Goal: Complete application form

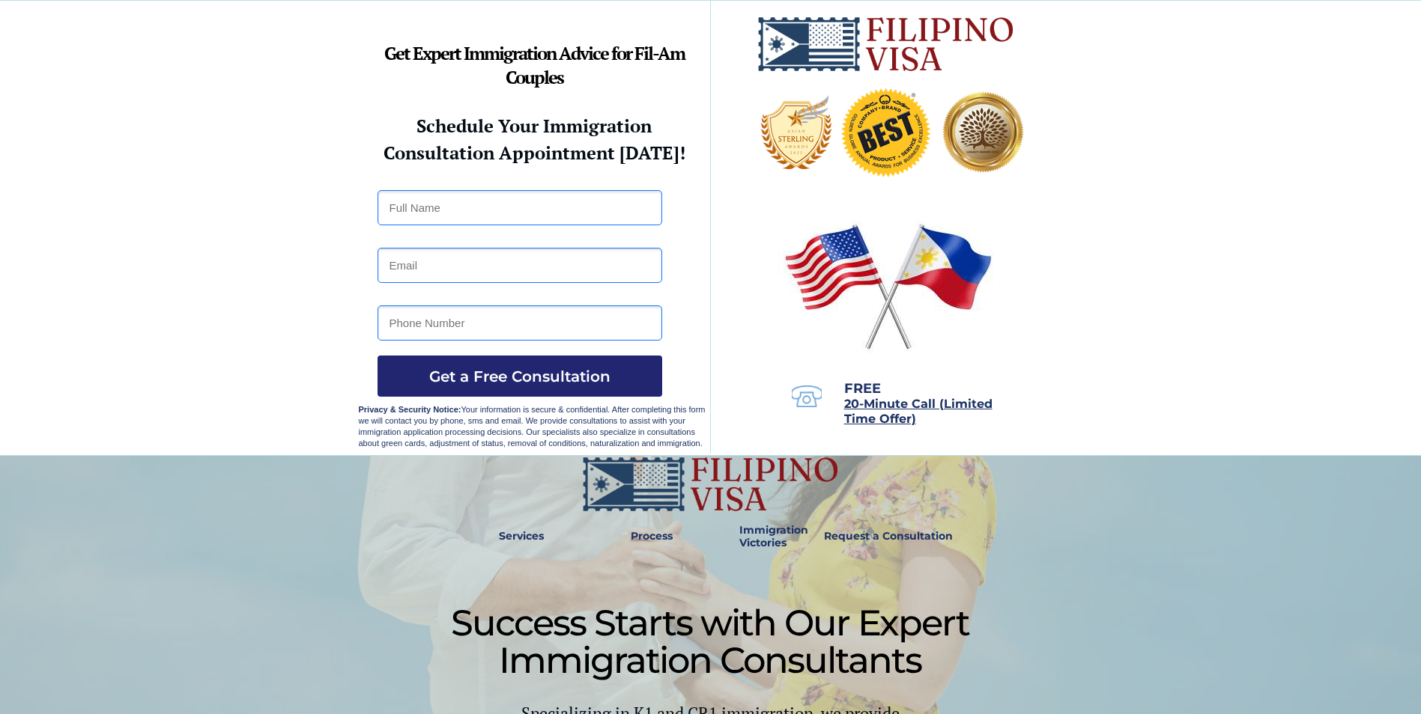
click at [411, 207] on input "text" at bounding box center [519, 207] width 285 height 35
type input "[PERSON_NAME] [PERSON_NAME]"
type input "[EMAIL_ADDRESS][DOMAIN_NAME]"
type input "7344445815"
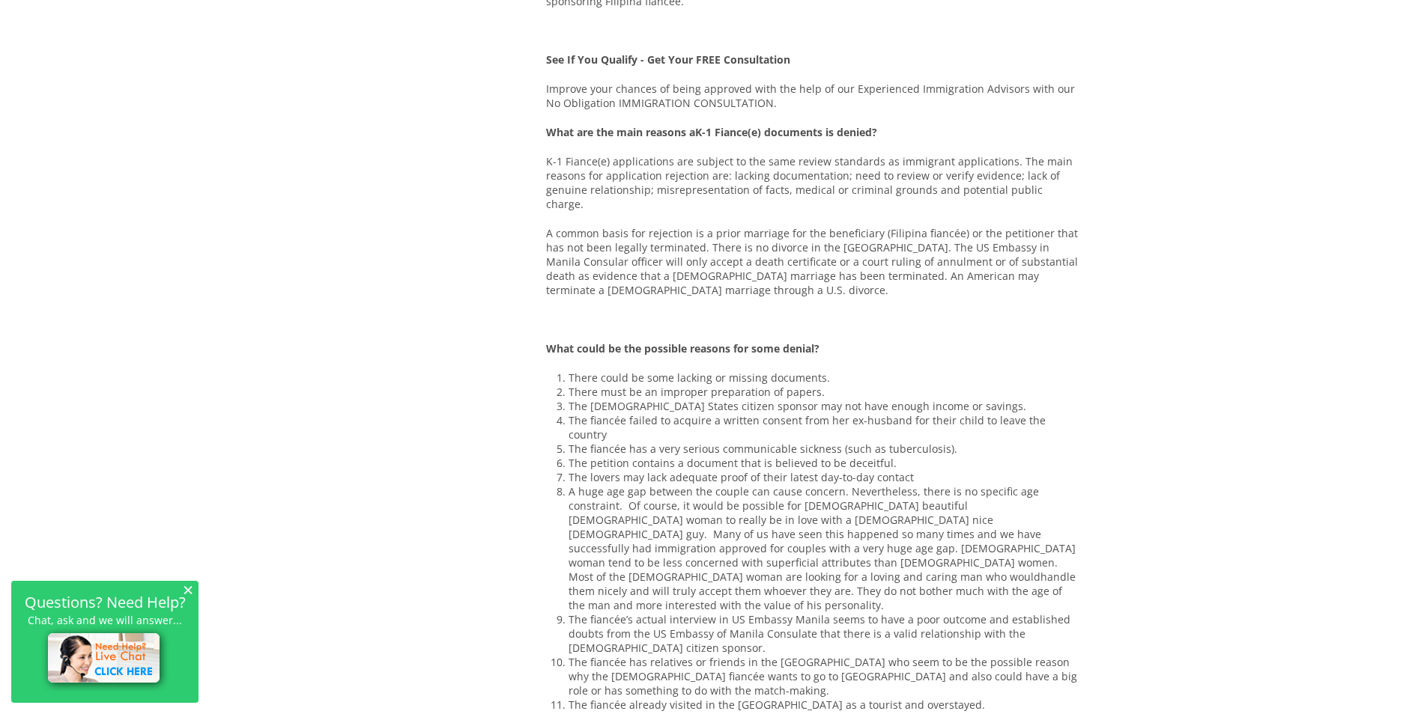
scroll to position [921, 0]
